Goal: Task Accomplishment & Management: Use online tool/utility

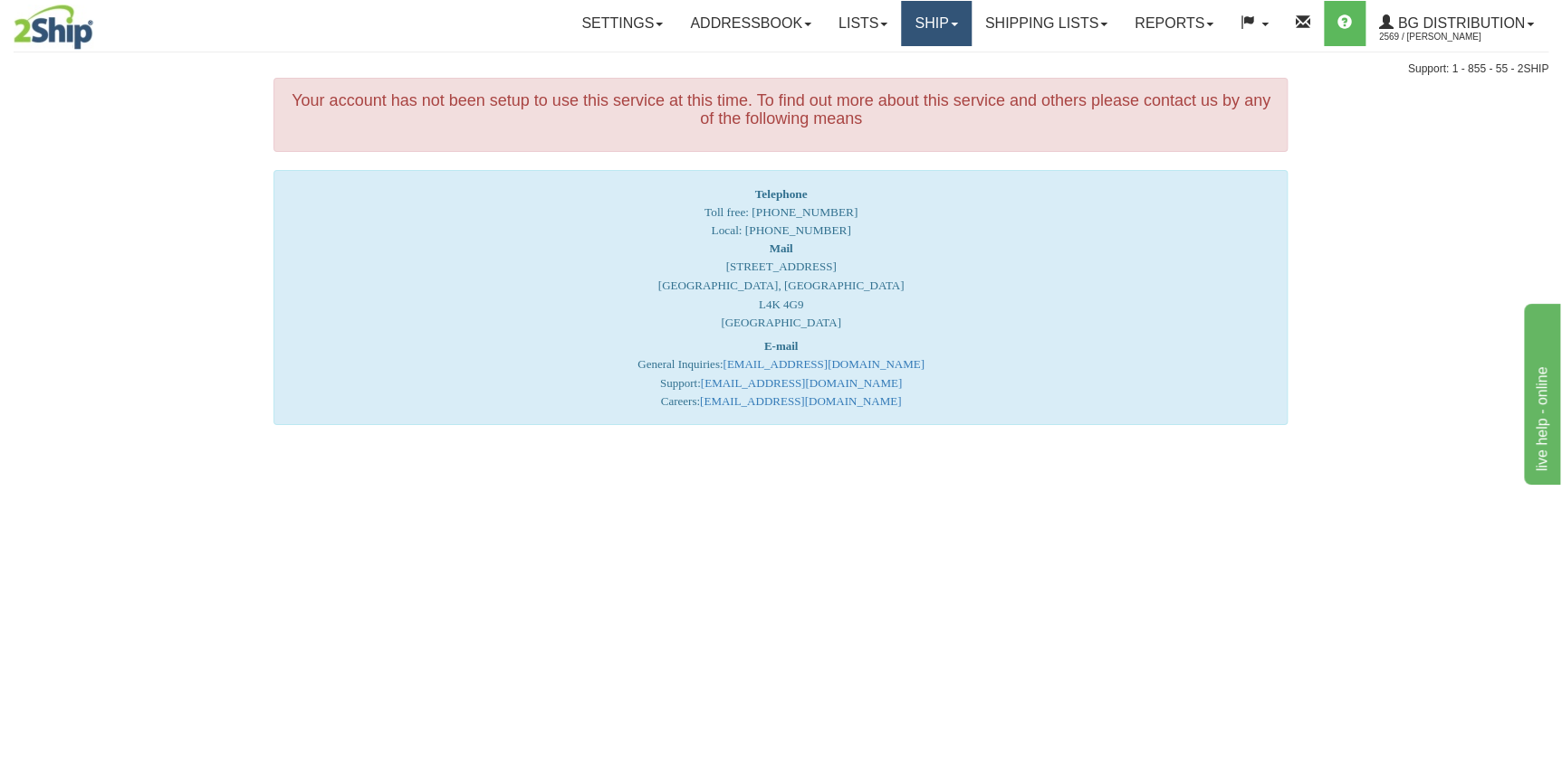
click at [910, 25] on link "Ship" at bounding box center [935, 24] width 70 height 45
click at [893, 60] on span "Ship Screen" at bounding box center [880, 63] width 69 height 15
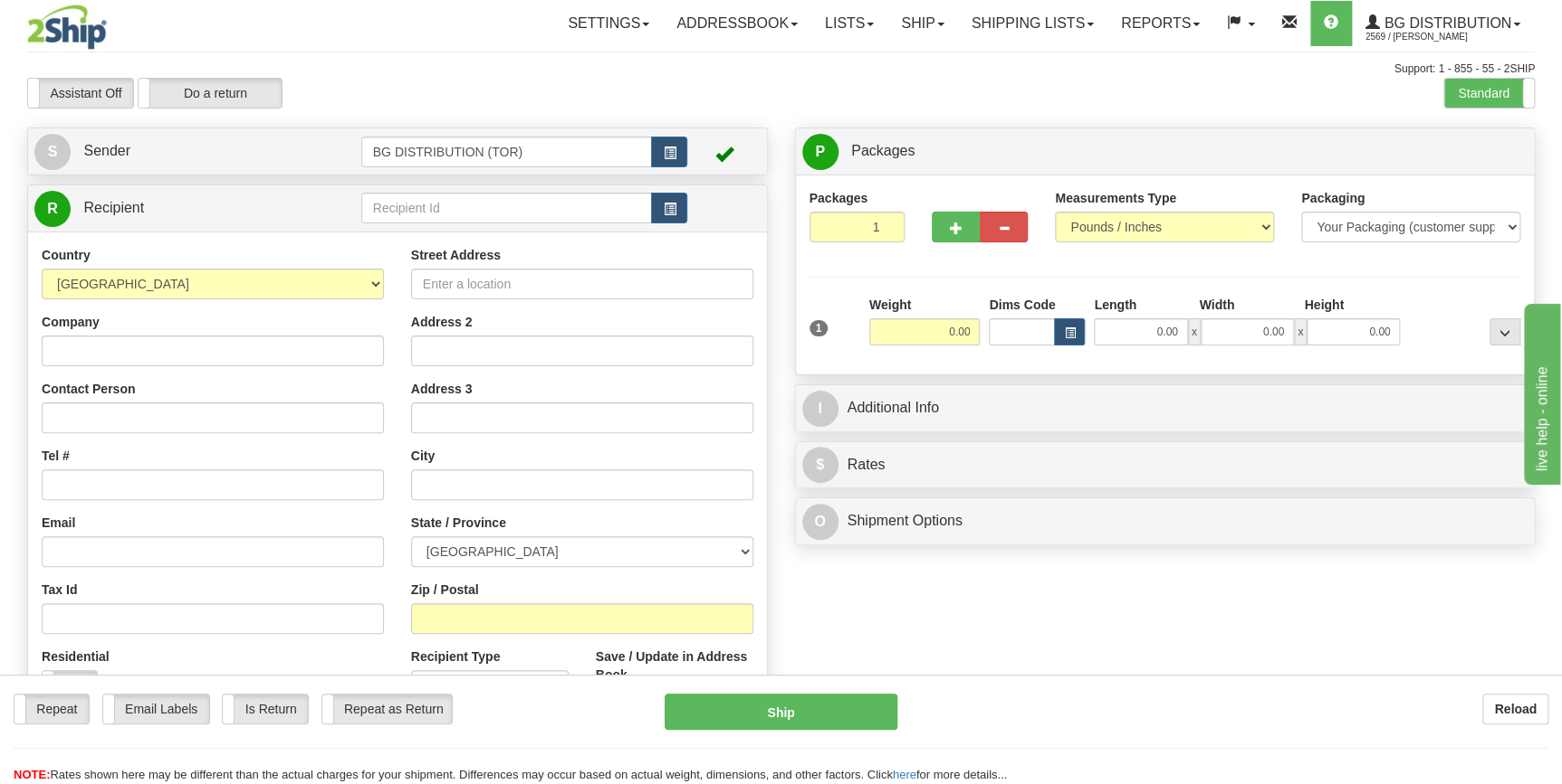
drag, startPoint x: 563, startPoint y: 226, endPoint x: 534, endPoint y: 206, distance: 35.2
click at [541, 210] on td at bounding box center [525, 209] width 327 height 37
click at [534, 206] on input "text" at bounding box center [508, 208] width 292 height 31
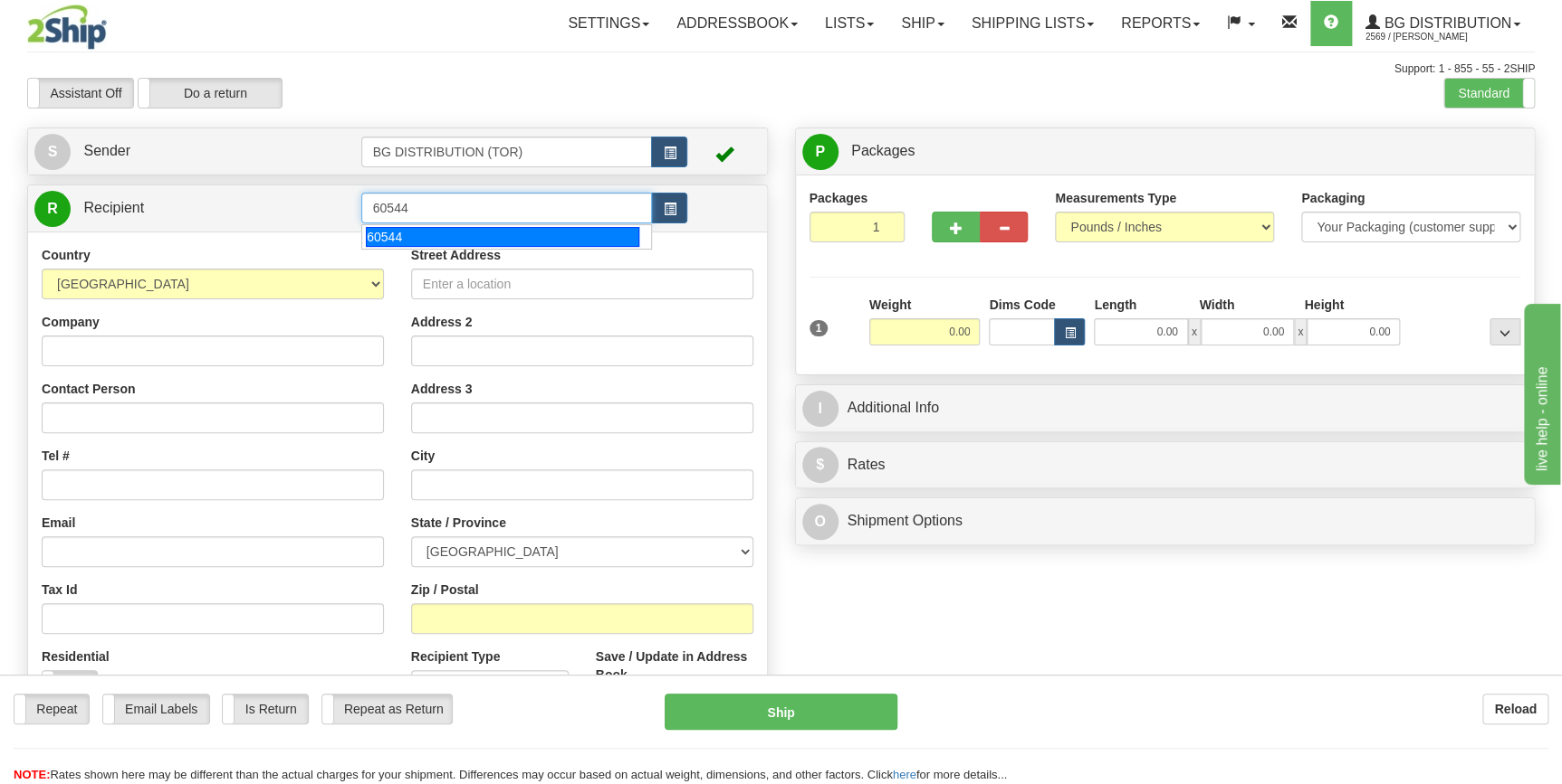
click at [510, 240] on div "60544" at bounding box center [502, 237] width 273 height 20
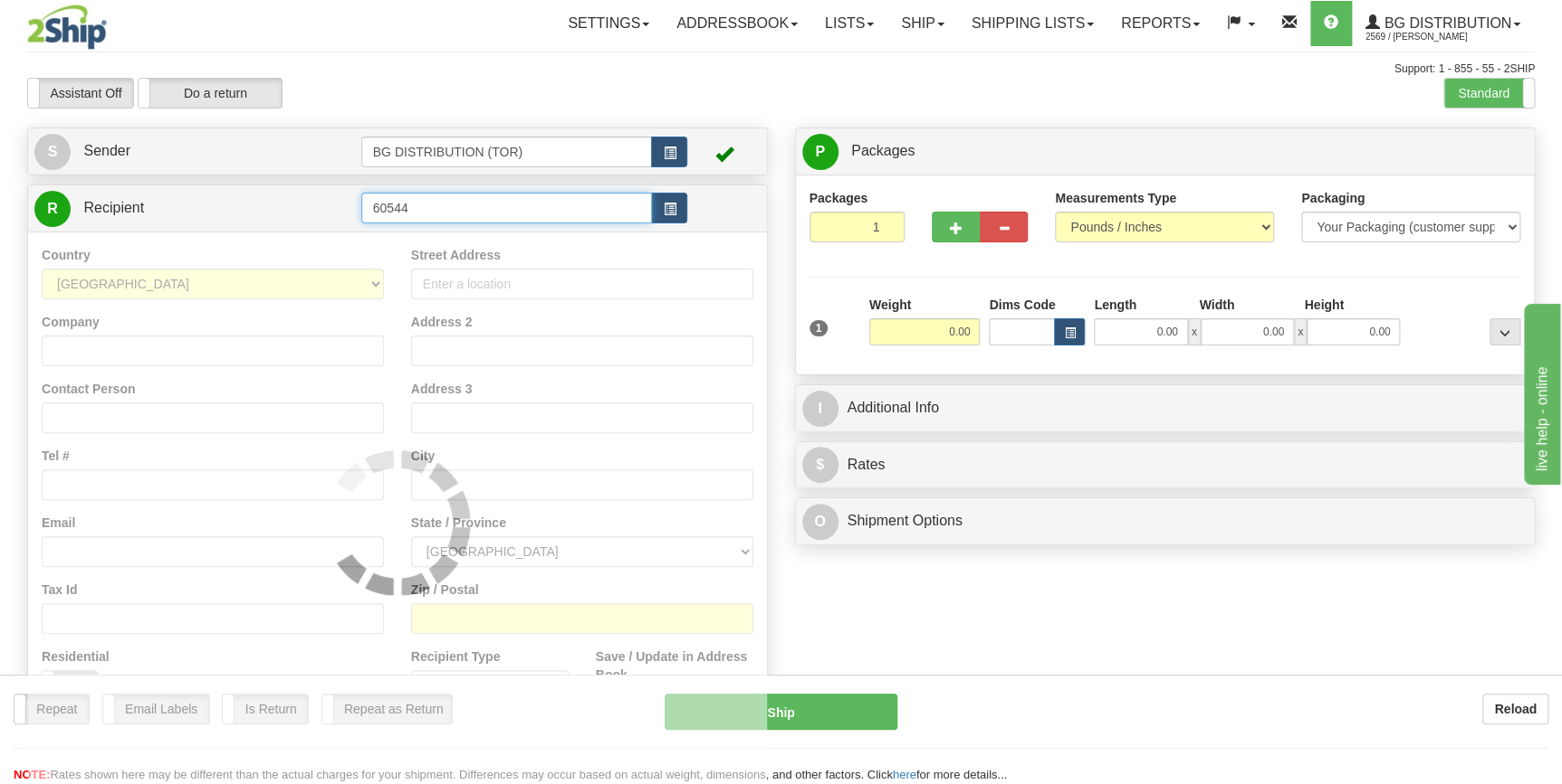
type input "60544"
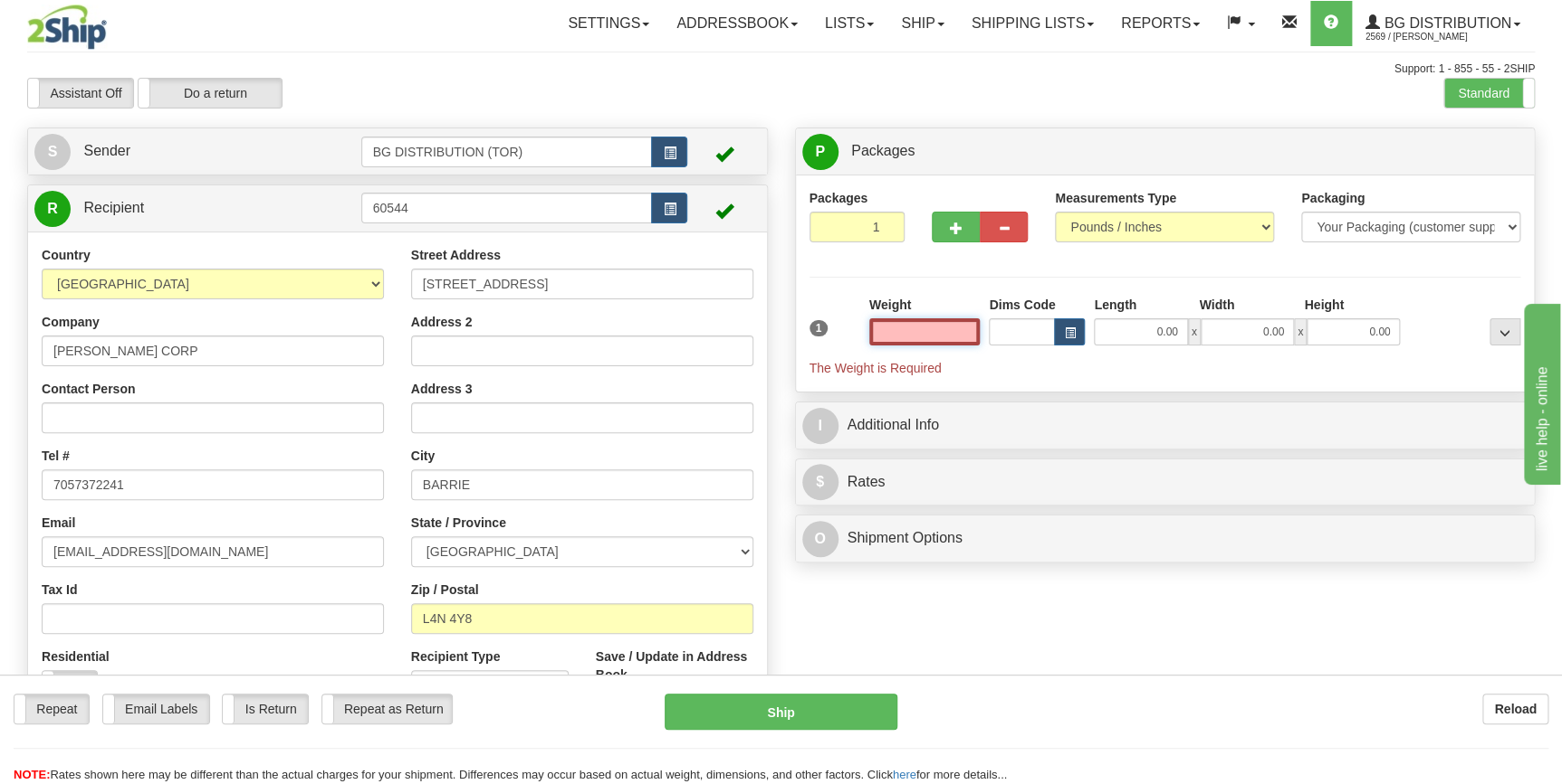
type input "9"
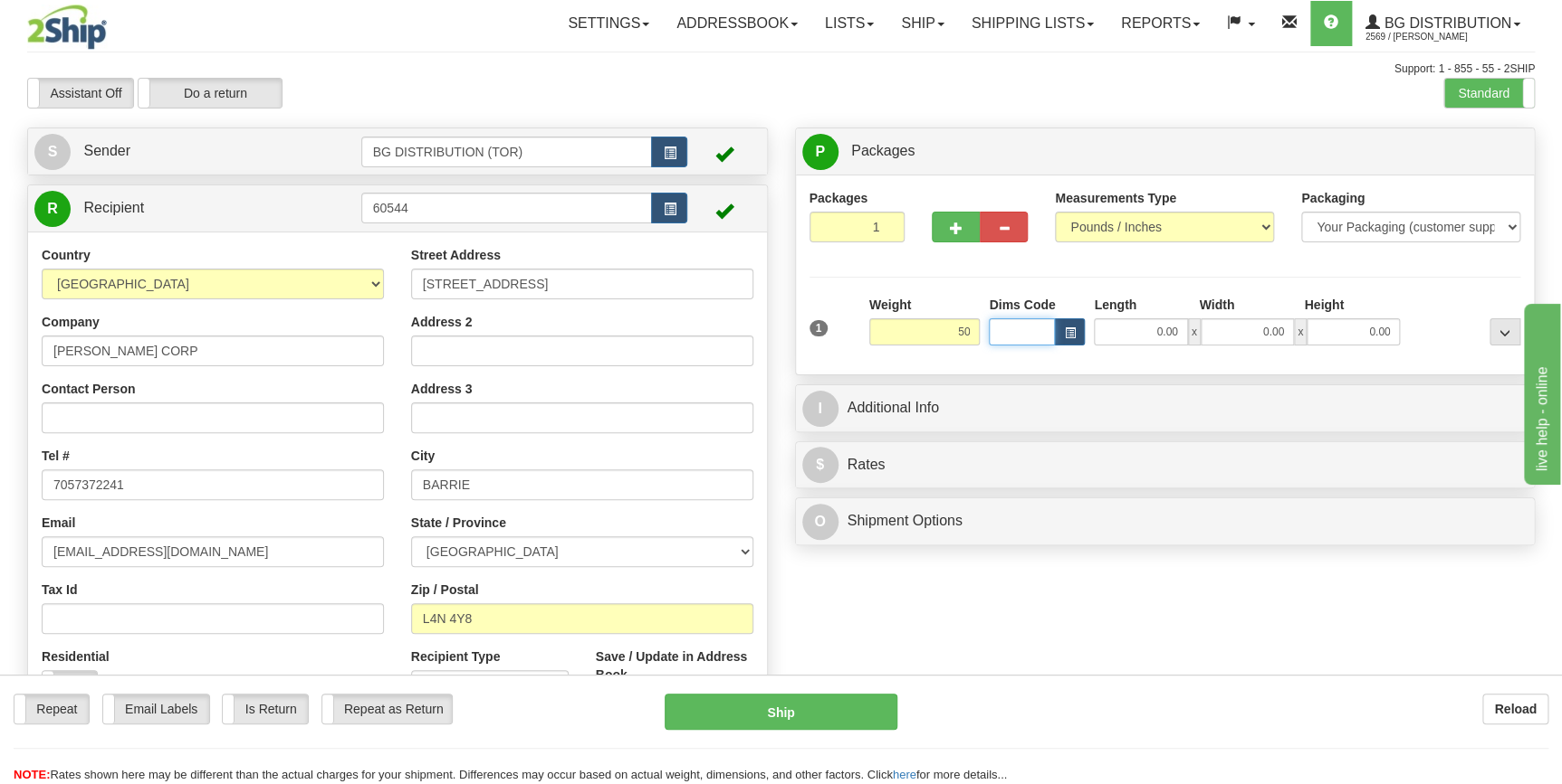
type input "50.00"
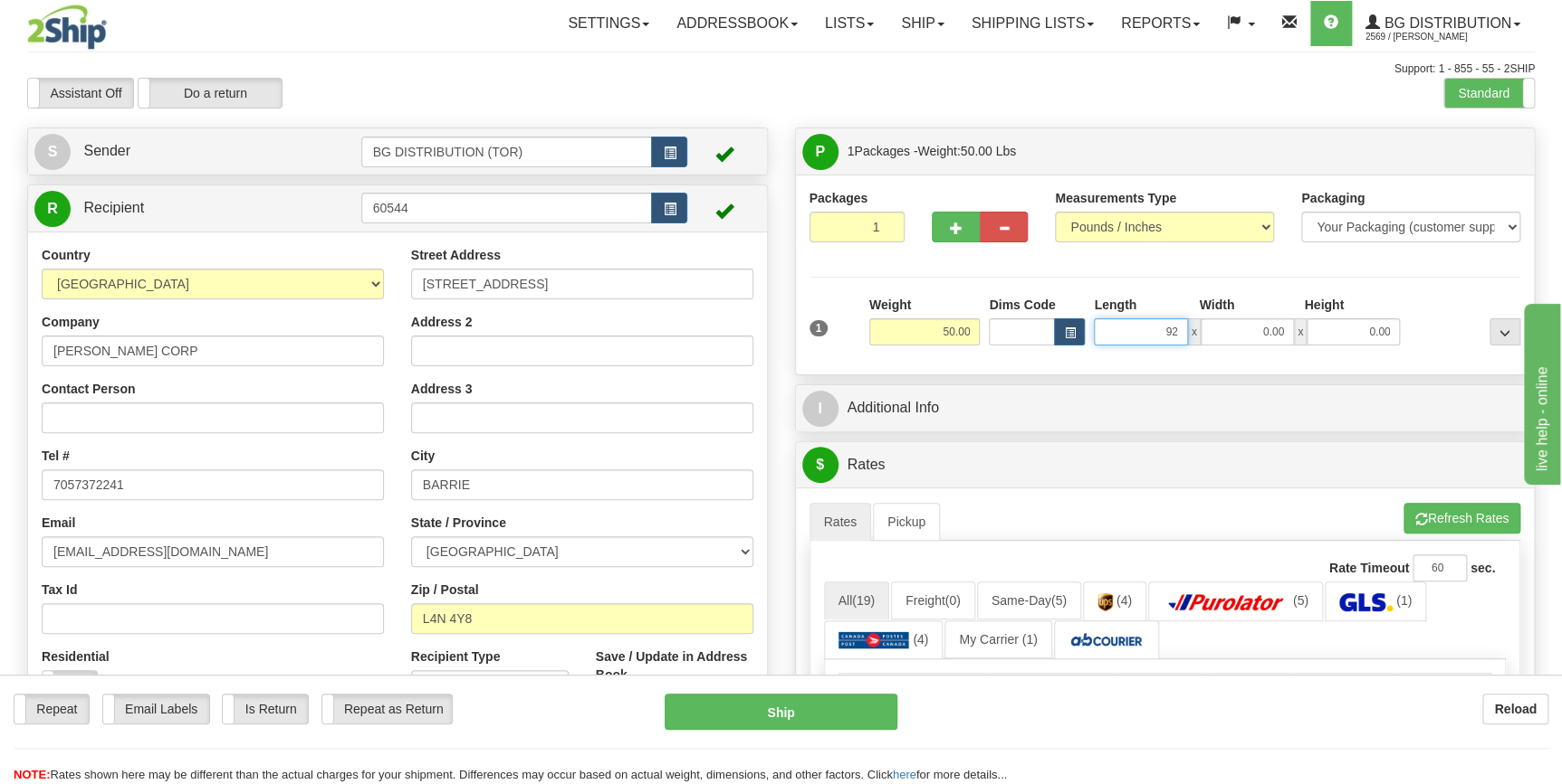
type input "92.00"
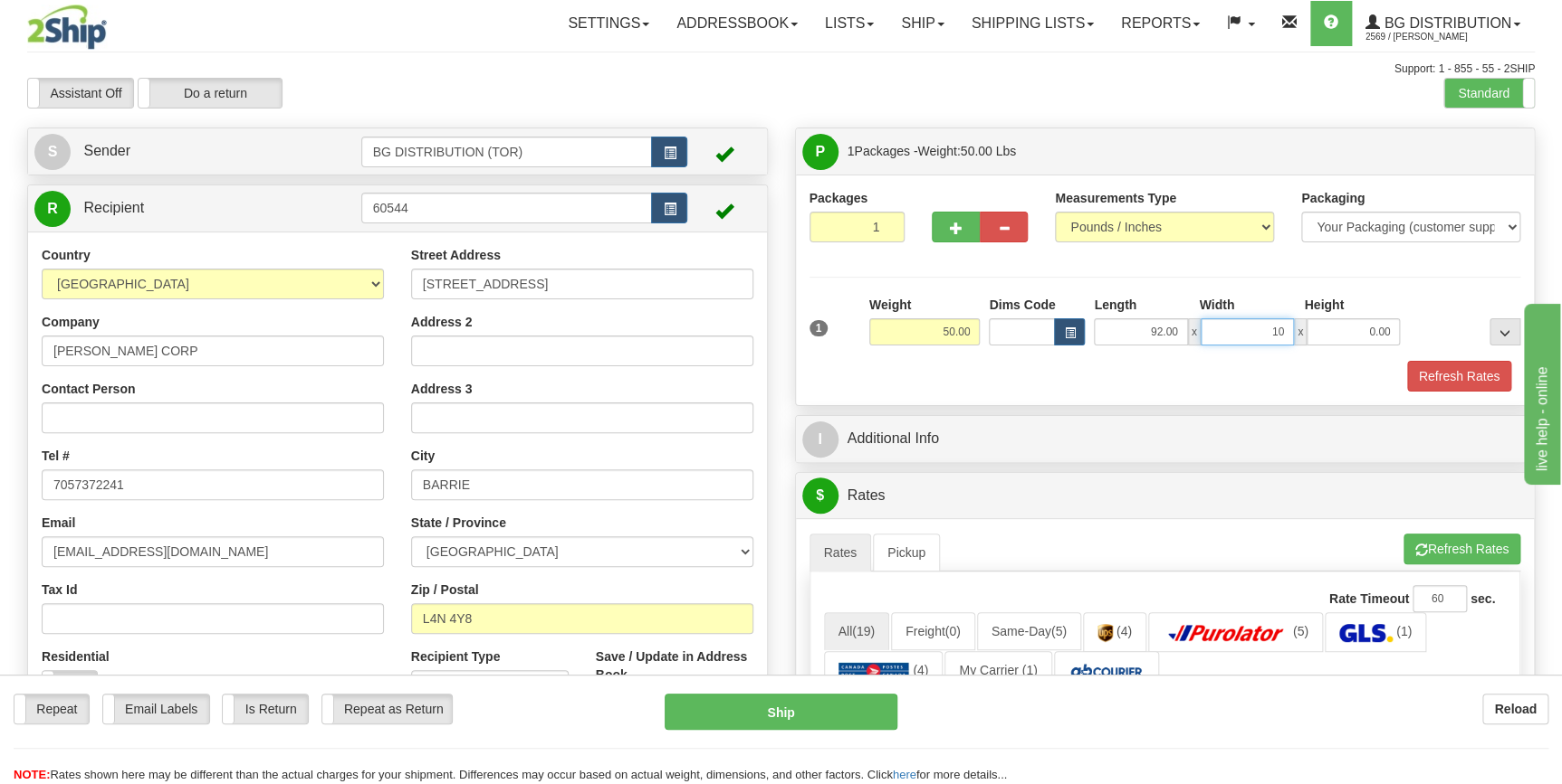
type input "10.00"
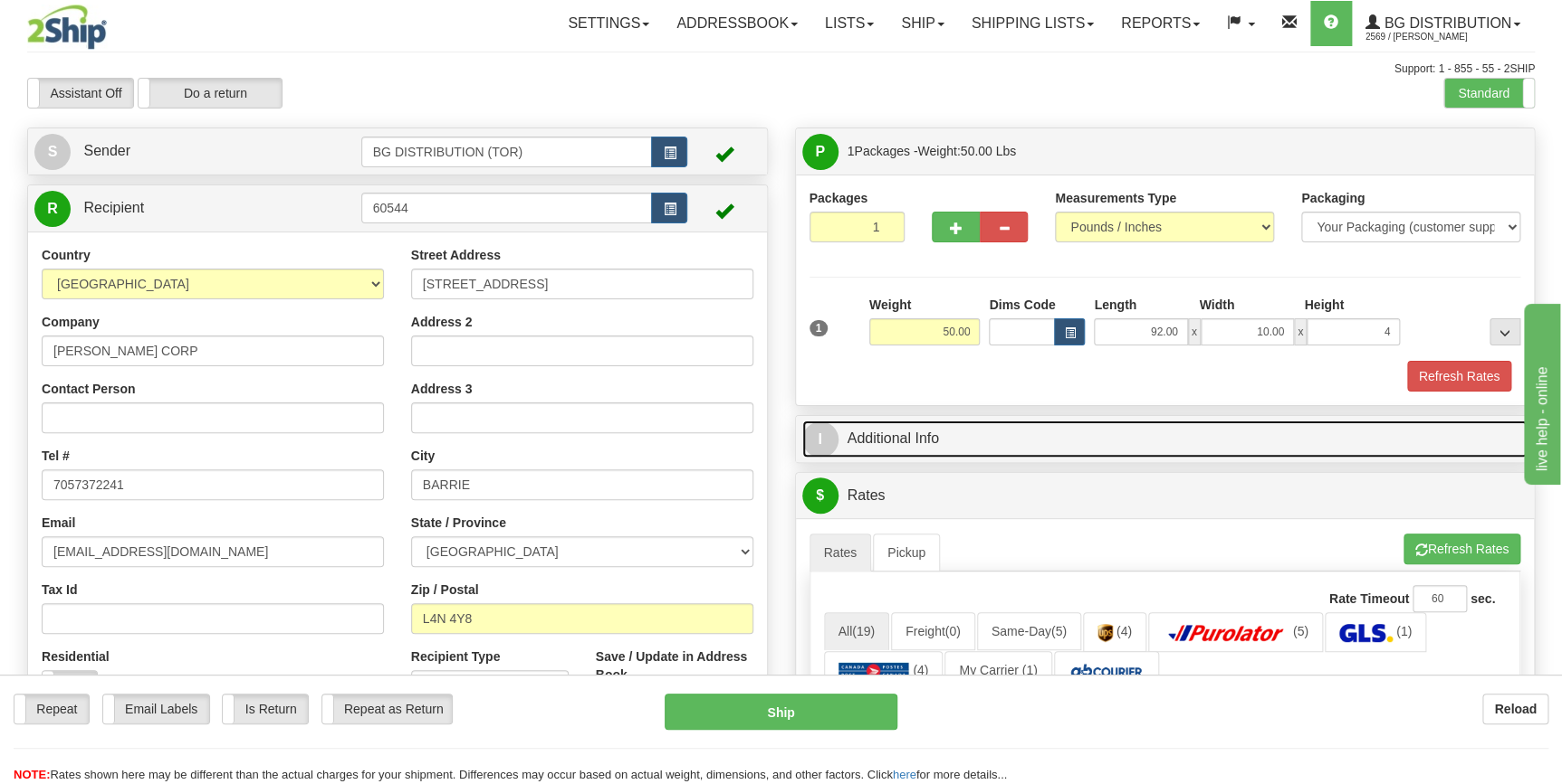
type input "4.00"
click at [991, 434] on link "I Additional Info" at bounding box center [1165, 439] width 726 height 37
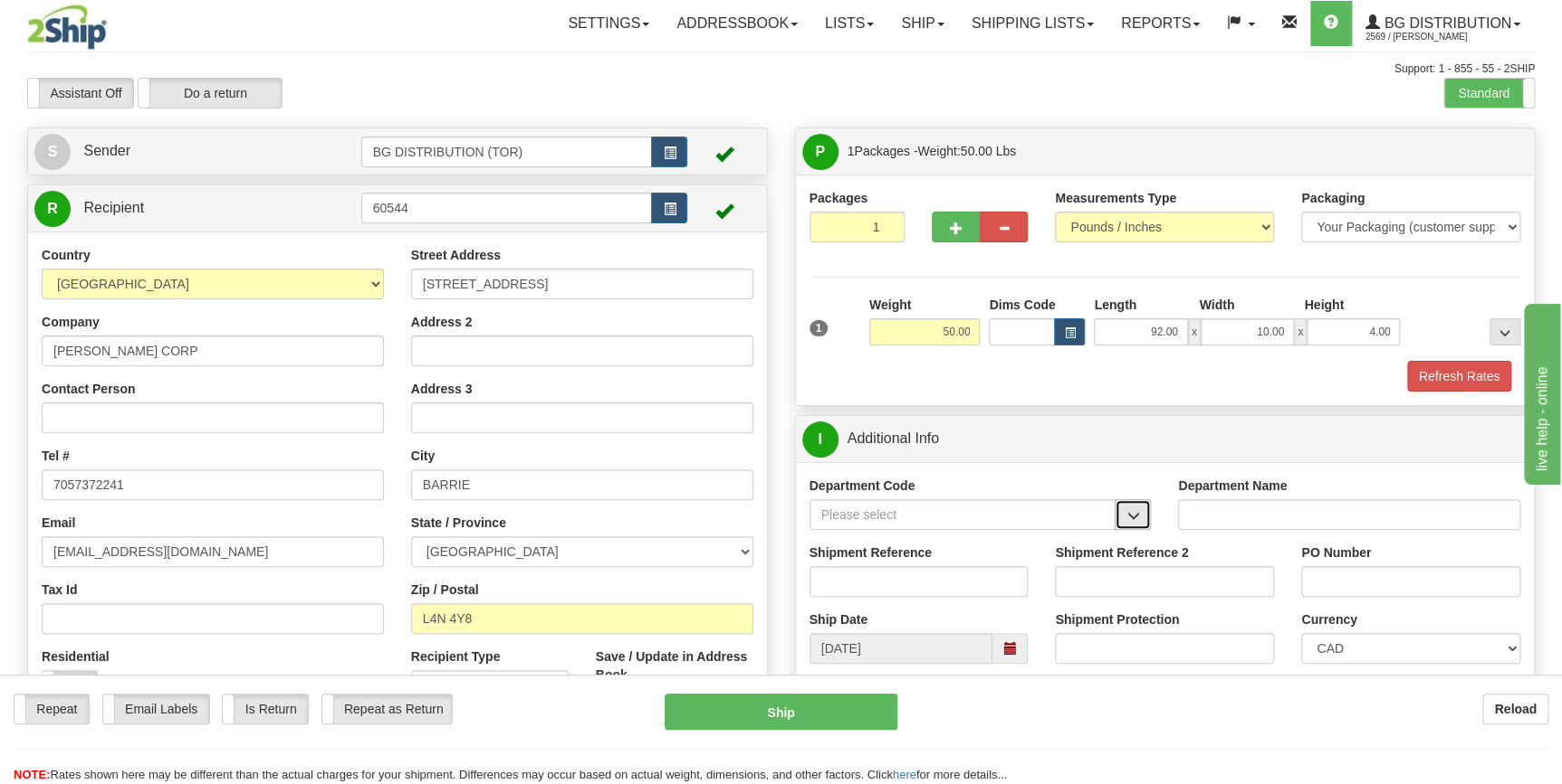
click at [1126, 518] on span "button" at bounding box center [1132, 516] width 13 height 12
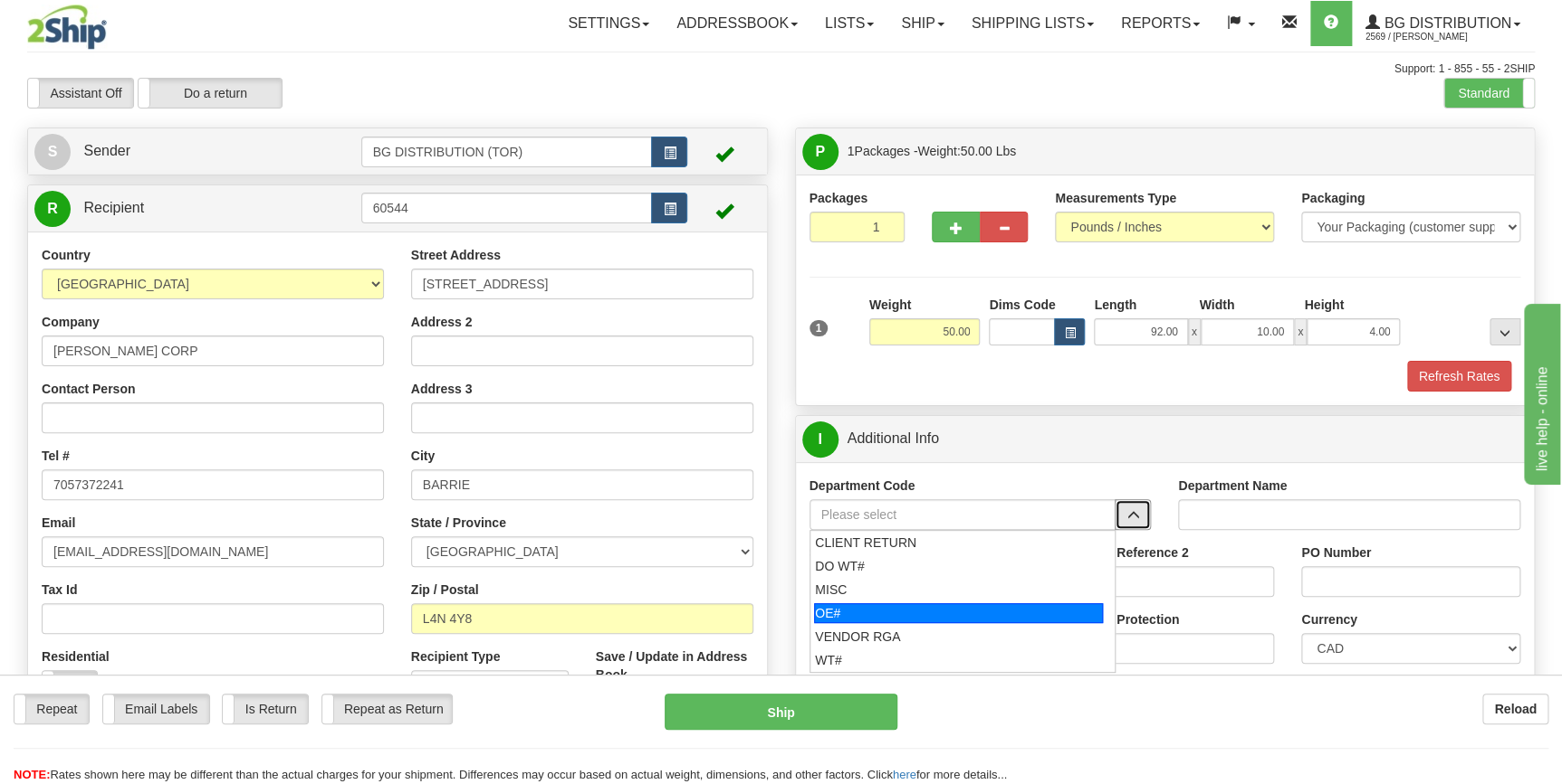
click at [956, 615] on div "OE#" at bounding box center [958, 614] width 289 height 20
type input "OE#"
type input "ORDERS"
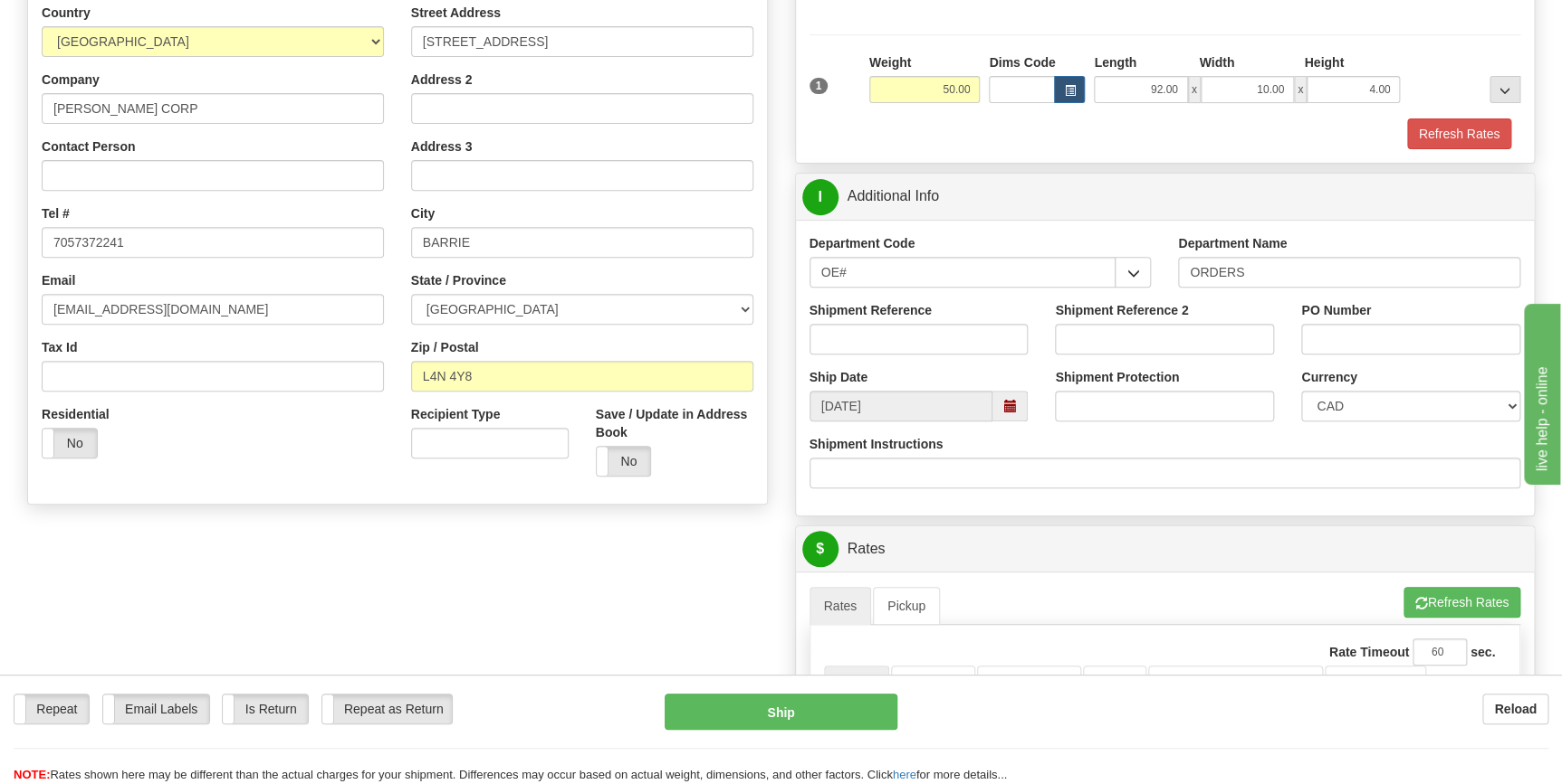
scroll to position [246, 0]
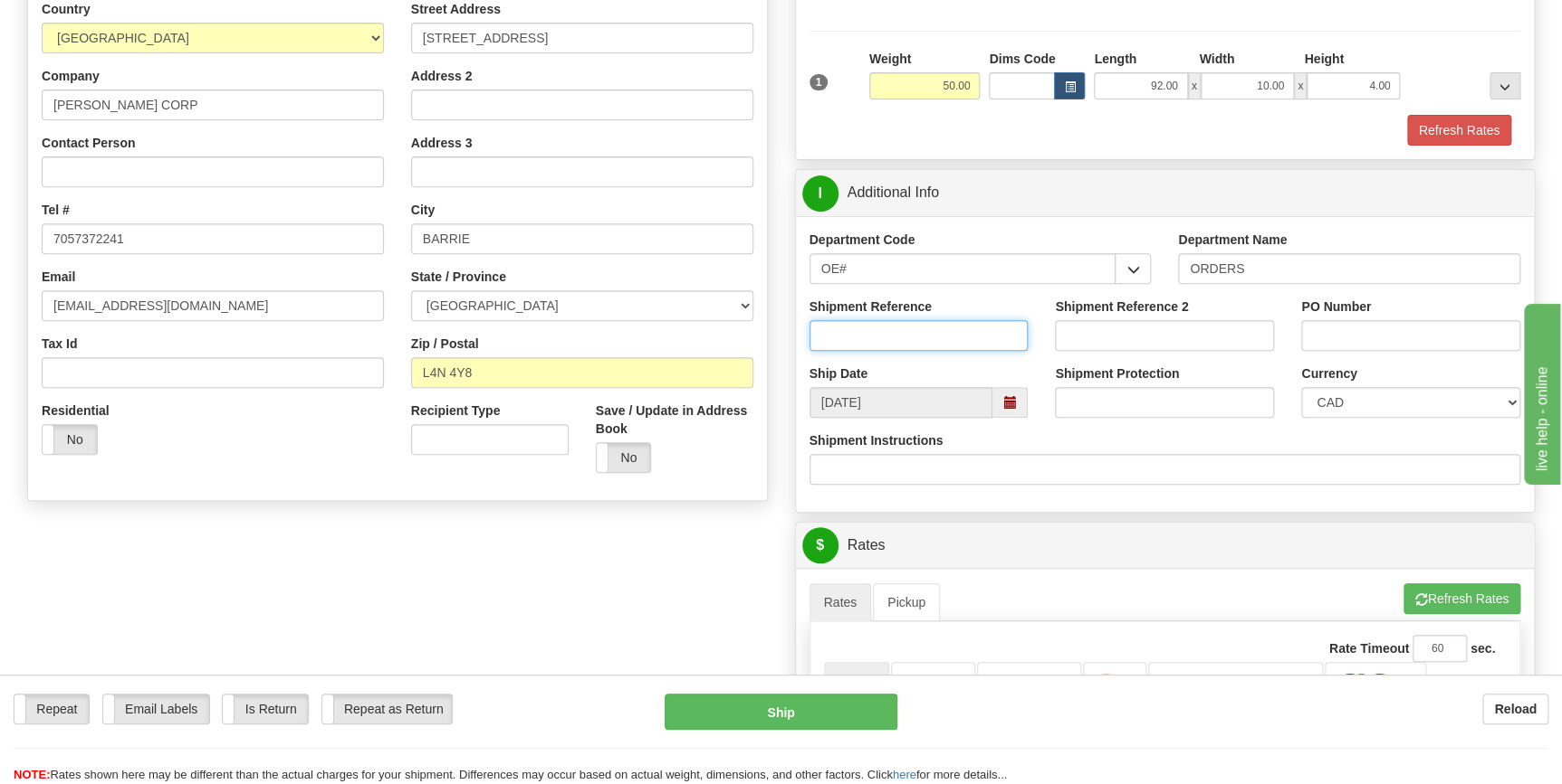
click at [908, 338] on input "Shipment Reference" at bounding box center [918, 335] width 219 height 31
type input "70182494-00"
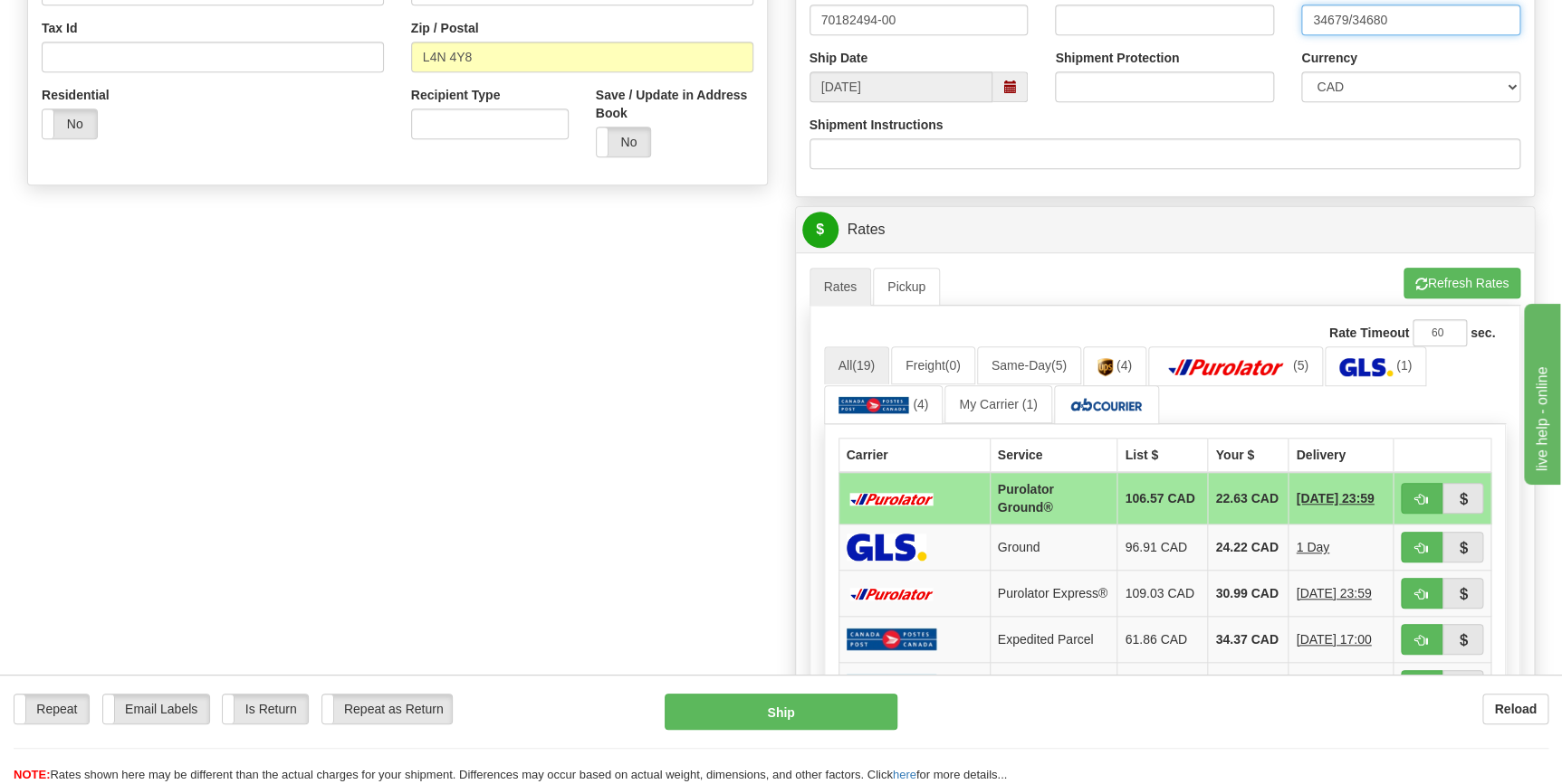
scroll to position [658, 0]
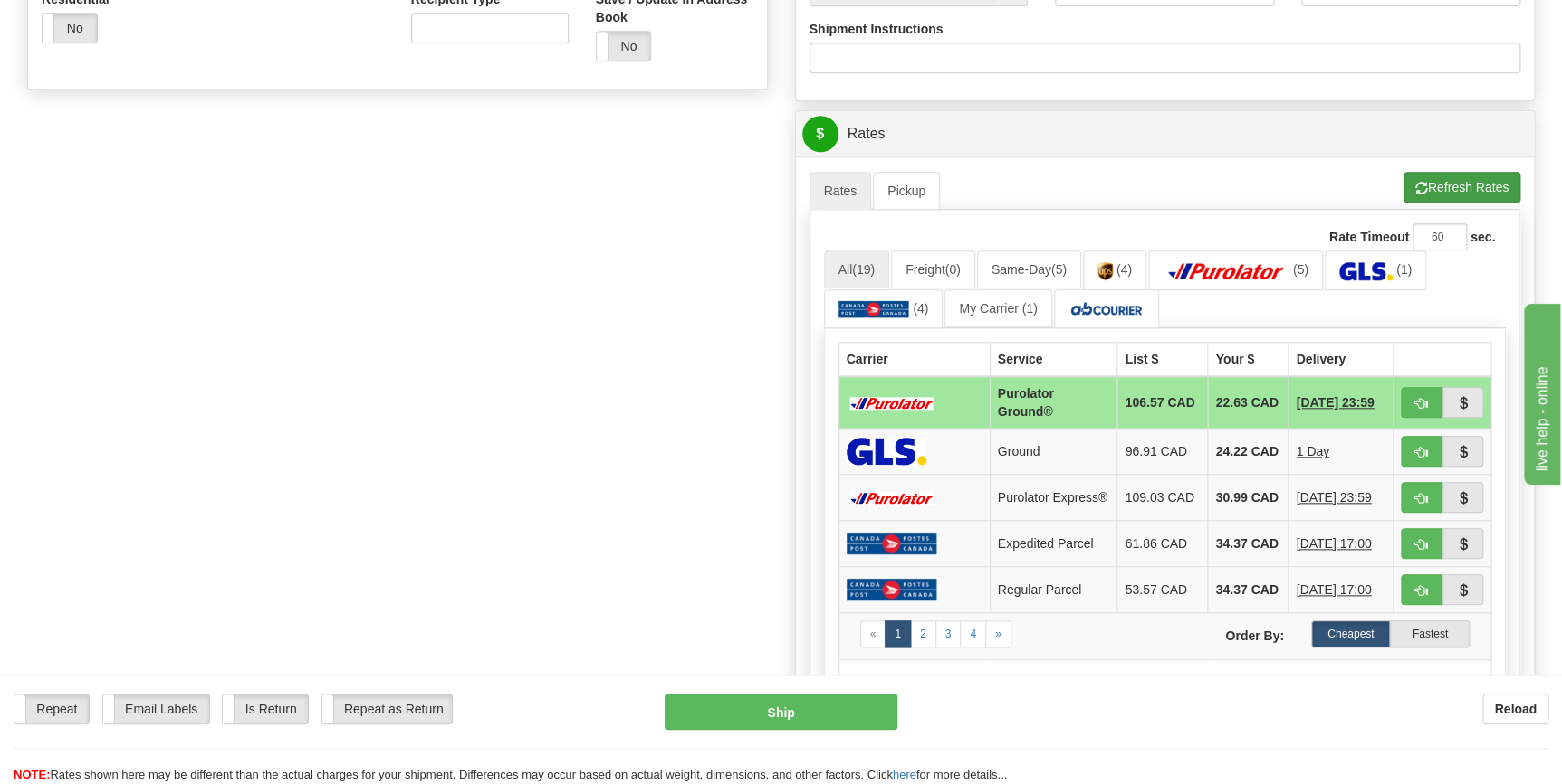
type input "34679/34680"
click at [1424, 183] on button "Refresh Rates" at bounding box center [1461, 187] width 117 height 31
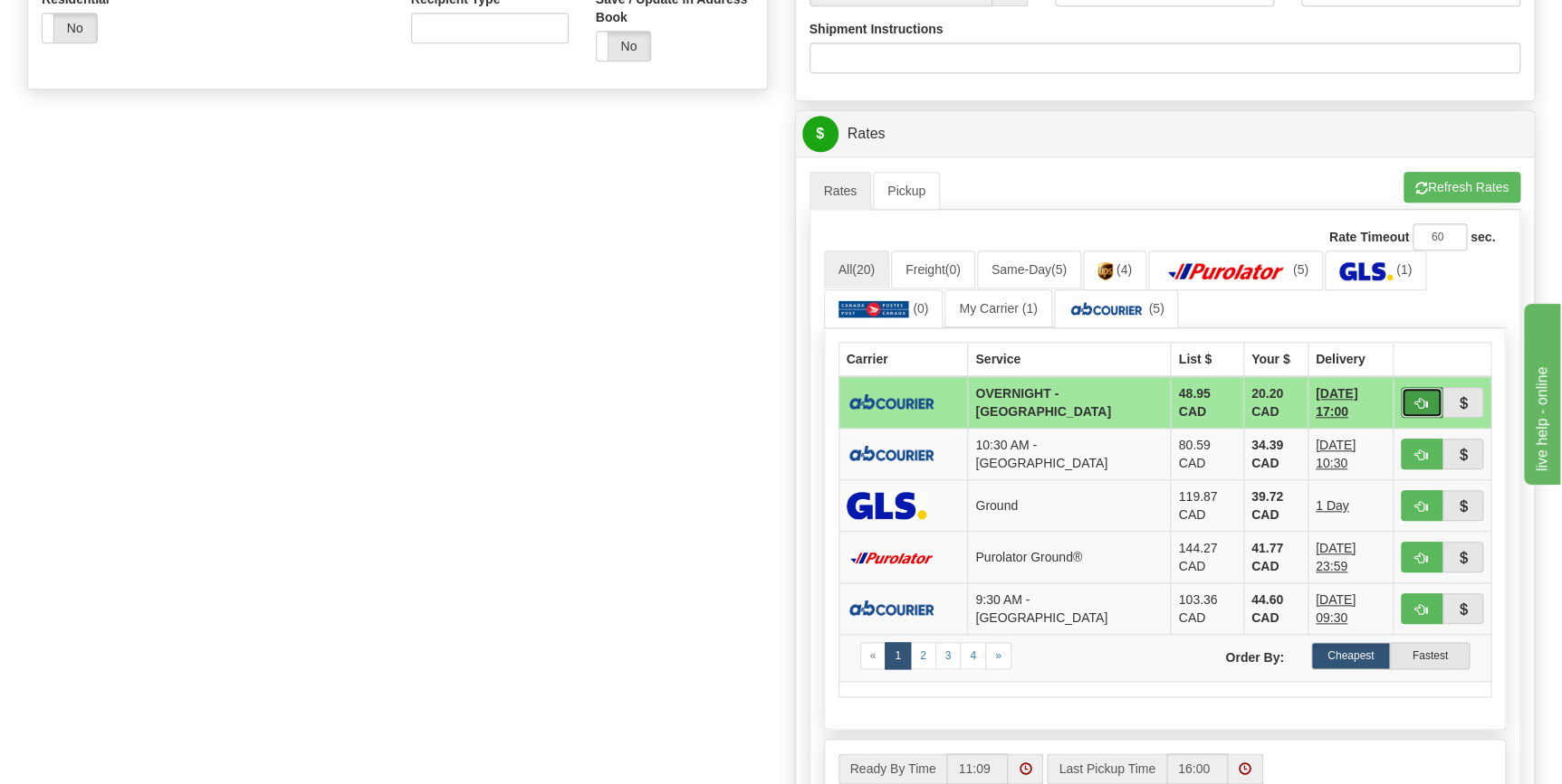
click at [1428, 396] on button "button" at bounding box center [1421, 402] width 41 height 31
type input "4"
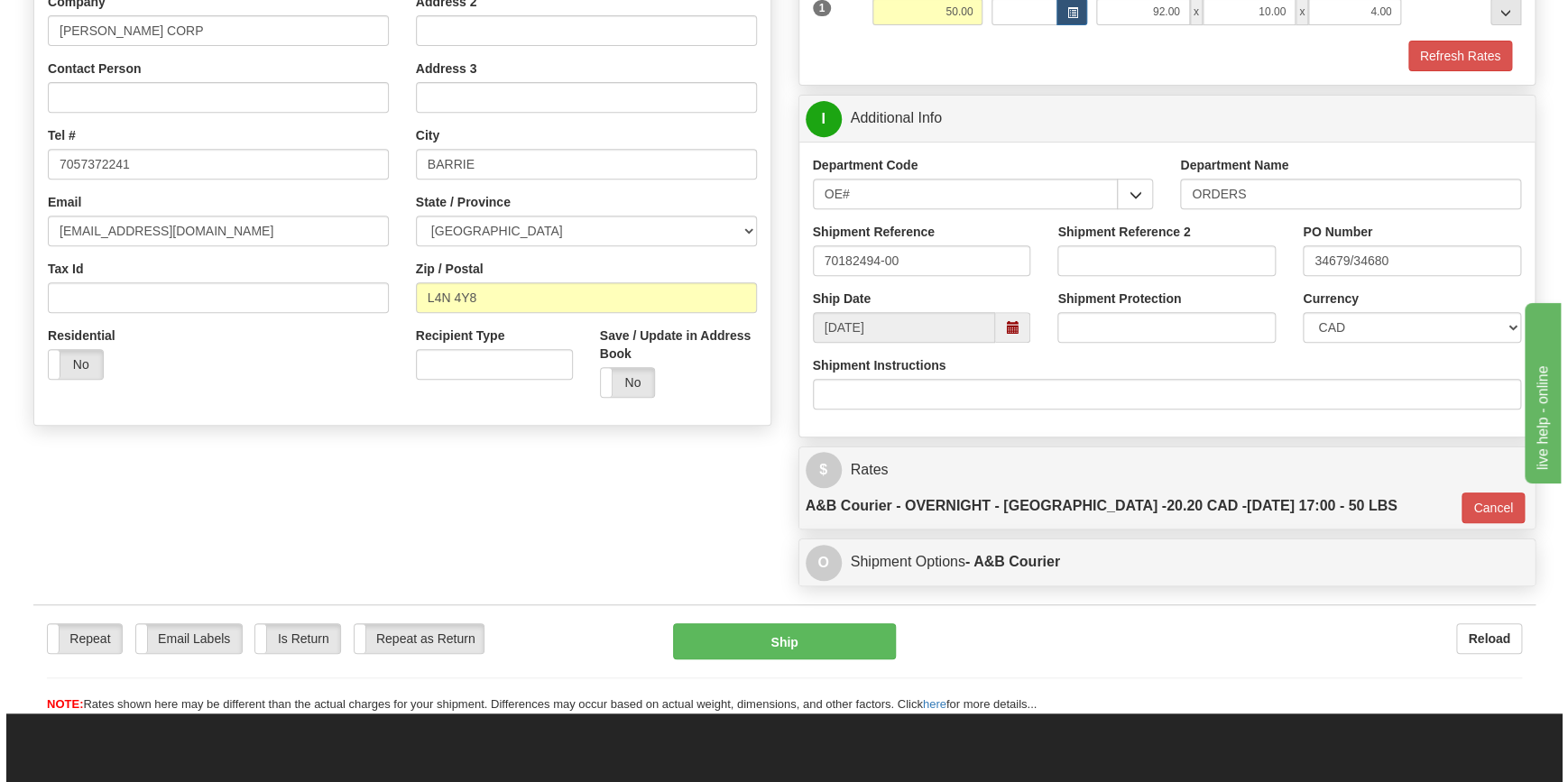
scroll to position [327, 0]
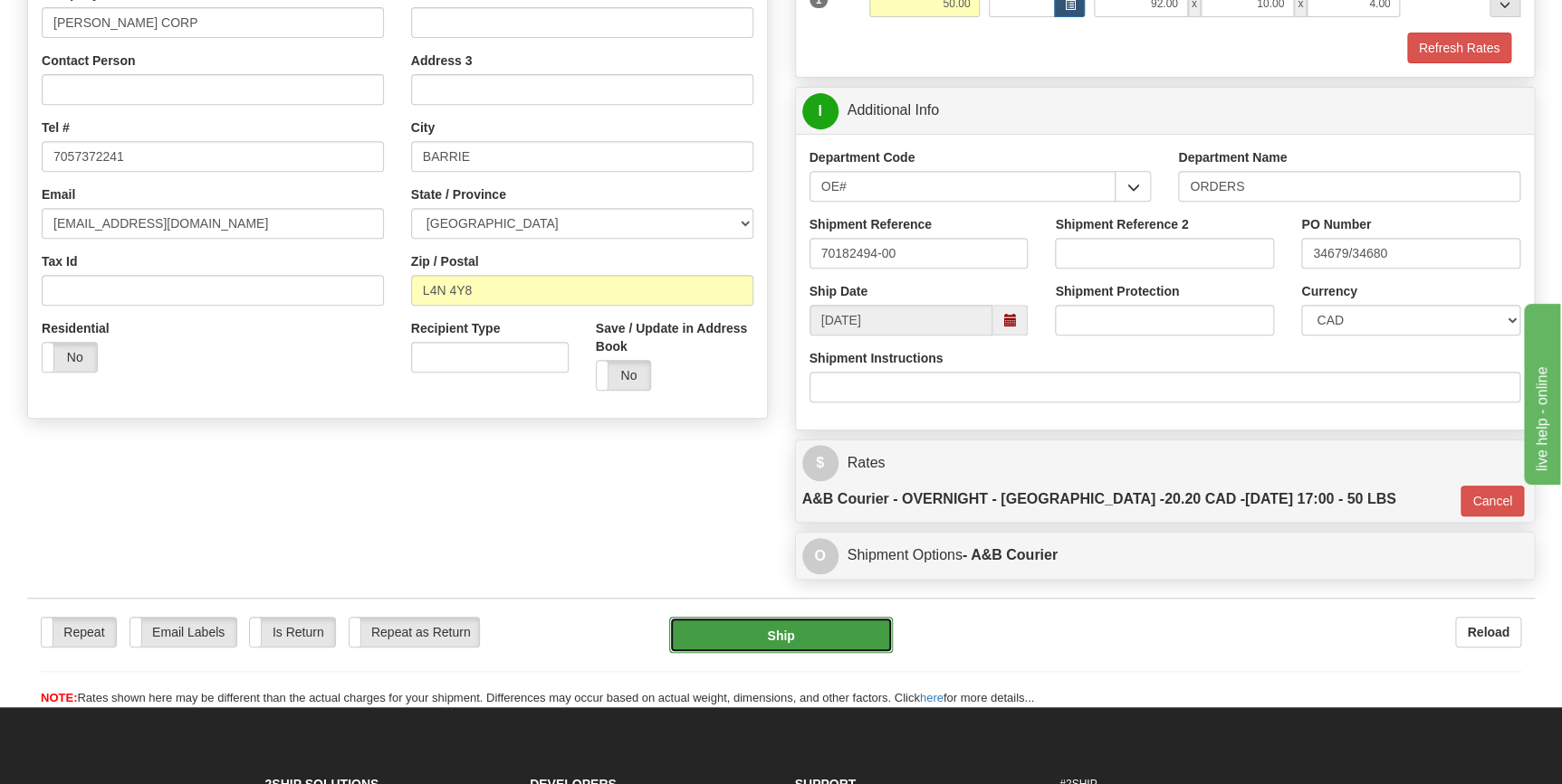
click at [811, 617] on button "Ship" at bounding box center [781, 634] width 224 height 36
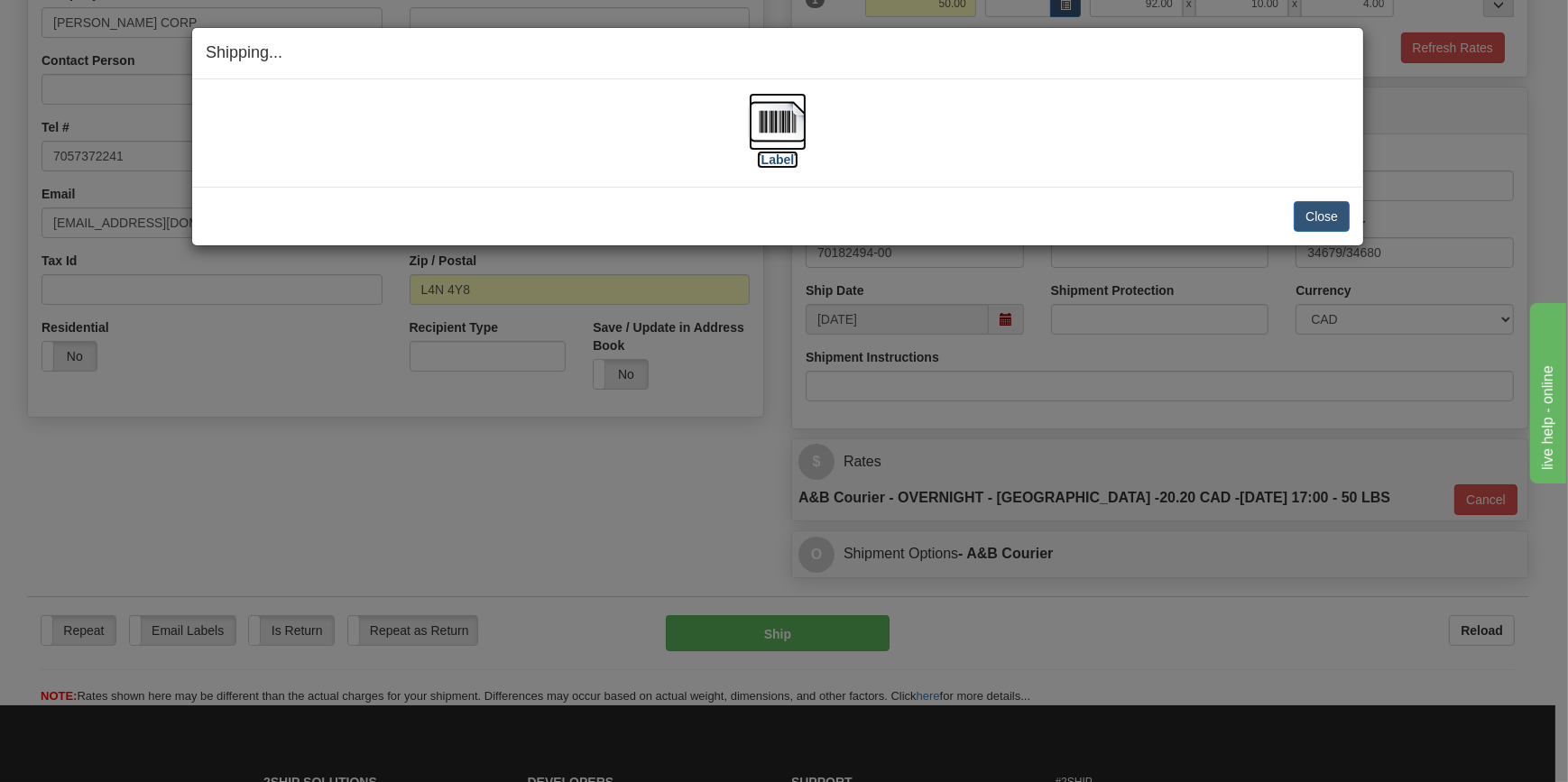
click at [785, 156] on label "[Label]" at bounding box center [778, 159] width 41 height 18
